Goal: Task Accomplishment & Management: Manage account settings

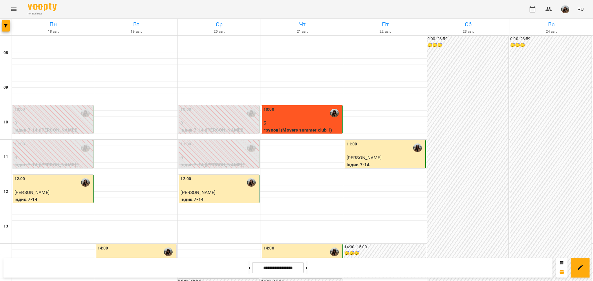
scroll to position [193, 0]
click at [316, 263] on div "**********" at bounding box center [277, 268] width 549 height 20
click at [307, 269] on button at bounding box center [306, 268] width 1 height 13
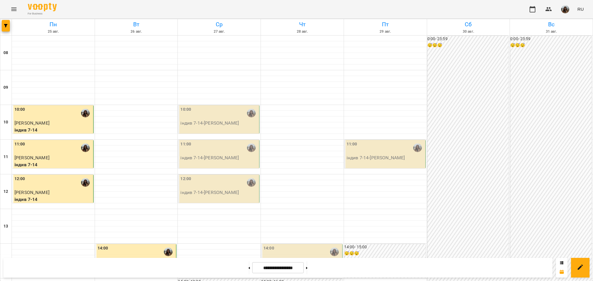
scroll to position [232, 0]
click at [248, 269] on button at bounding box center [248, 268] width 1 height 13
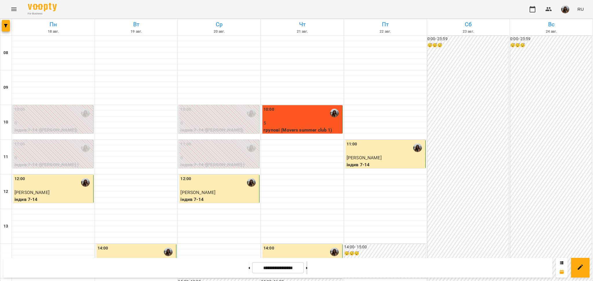
click at [307, 266] on button at bounding box center [306, 268] width 1 height 13
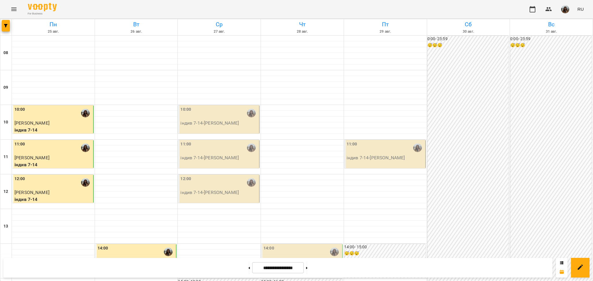
scroll to position [189, 0]
click at [307, 271] on button at bounding box center [306, 268] width 1 height 13
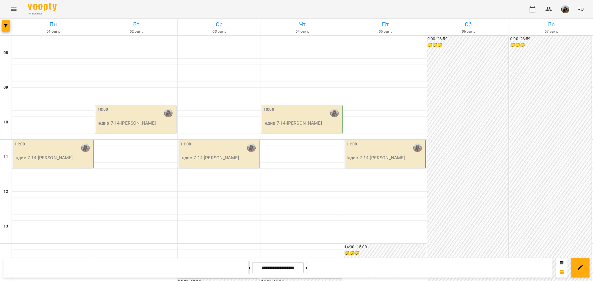
click at [248, 268] on button at bounding box center [248, 268] width 1 height 13
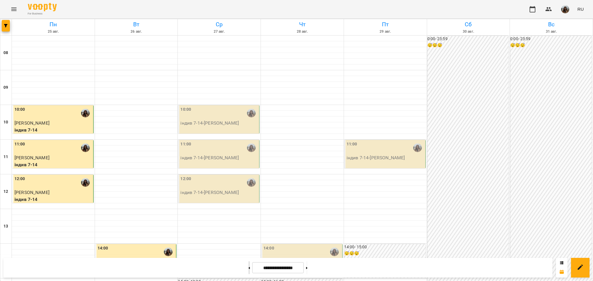
click at [248, 268] on button at bounding box center [248, 268] width 1 height 13
type input "**********"
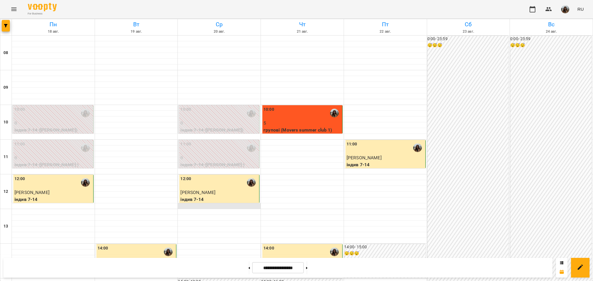
scroll to position [0, 0]
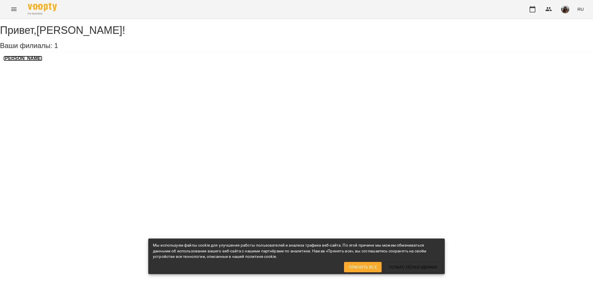
click at [38, 61] on h3 "[PERSON_NAME]" at bounding box center [22, 58] width 39 height 5
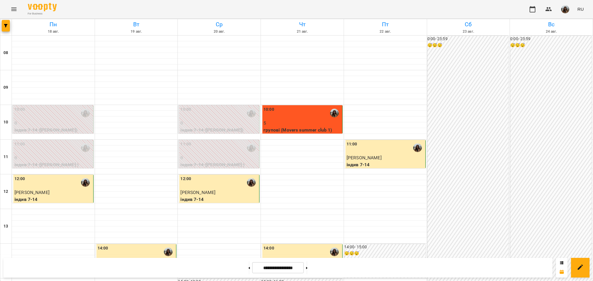
scroll to position [193, 0]
